Goal: Navigation & Orientation: Understand site structure

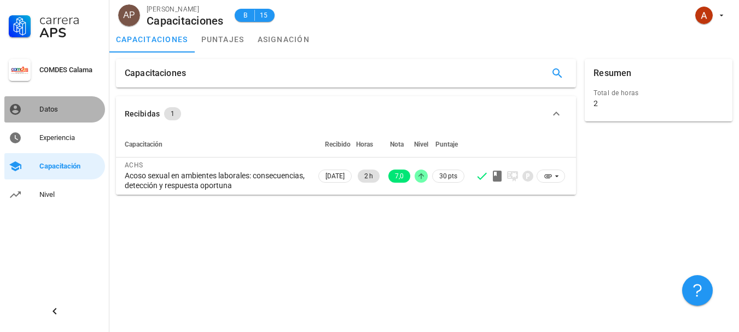
click at [48, 102] on div "Datos" at bounding box center [69, 110] width 61 height 18
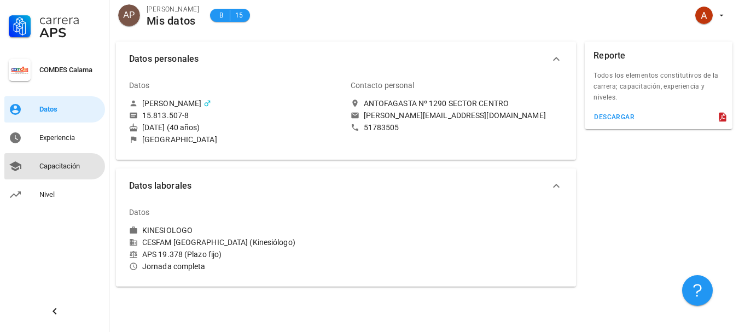
click at [66, 169] on div "Capacitación" at bounding box center [69, 166] width 61 height 9
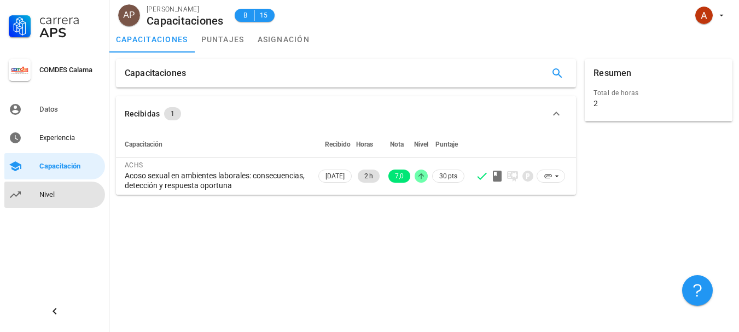
click at [43, 192] on div "Nivel" at bounding box center [69, 194] width 61 height 9
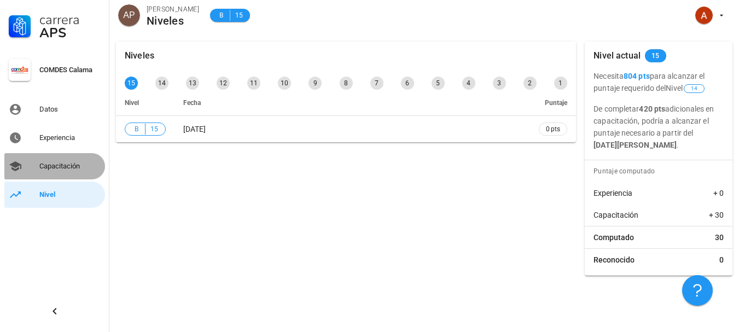
click at [64, 168] on div "Capacitación" at bounding box center [69, 166] width 61 height 9
